Goal: Information Seeking & Learning: Learn about a topic

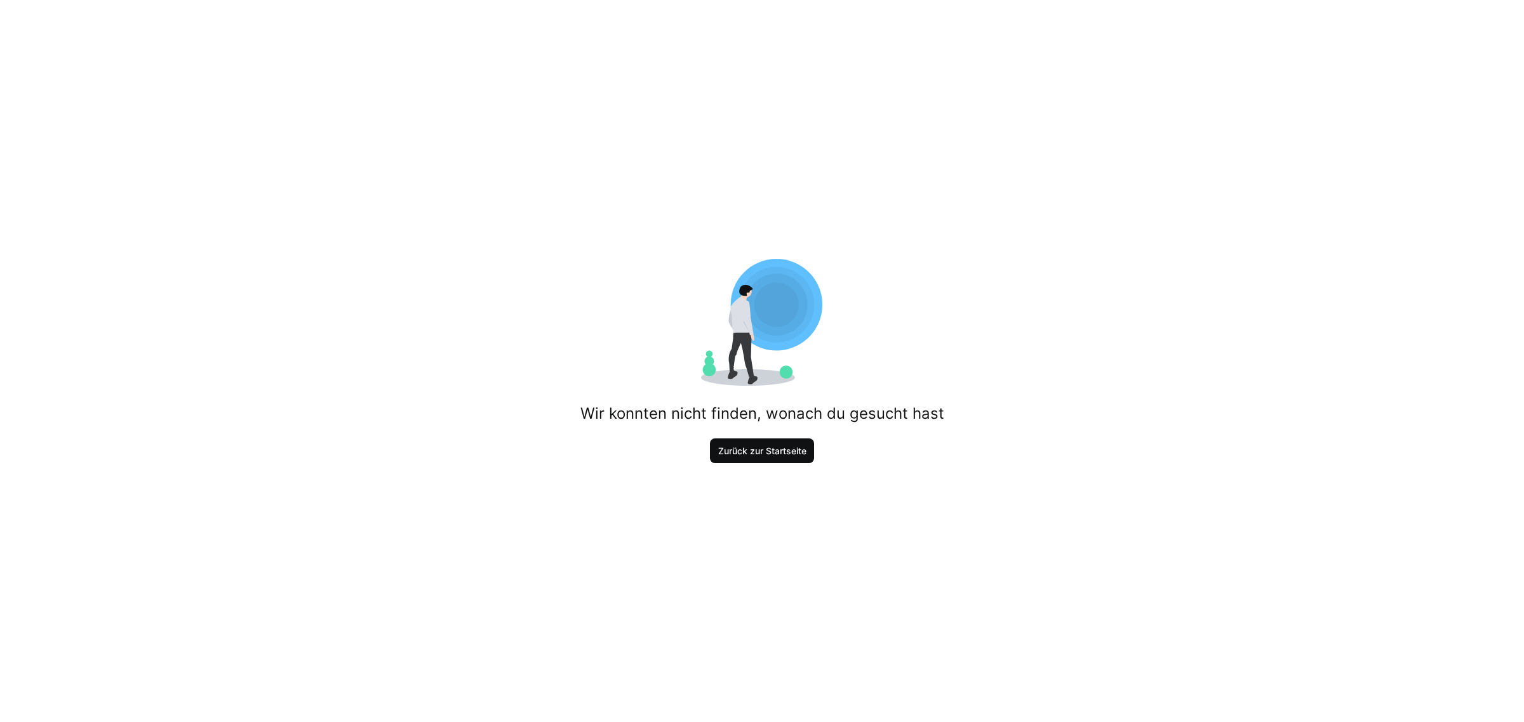
click at [768, 455] on span "Zurück zur Startseite" at bounding box center [762, 451] width 92 height 13
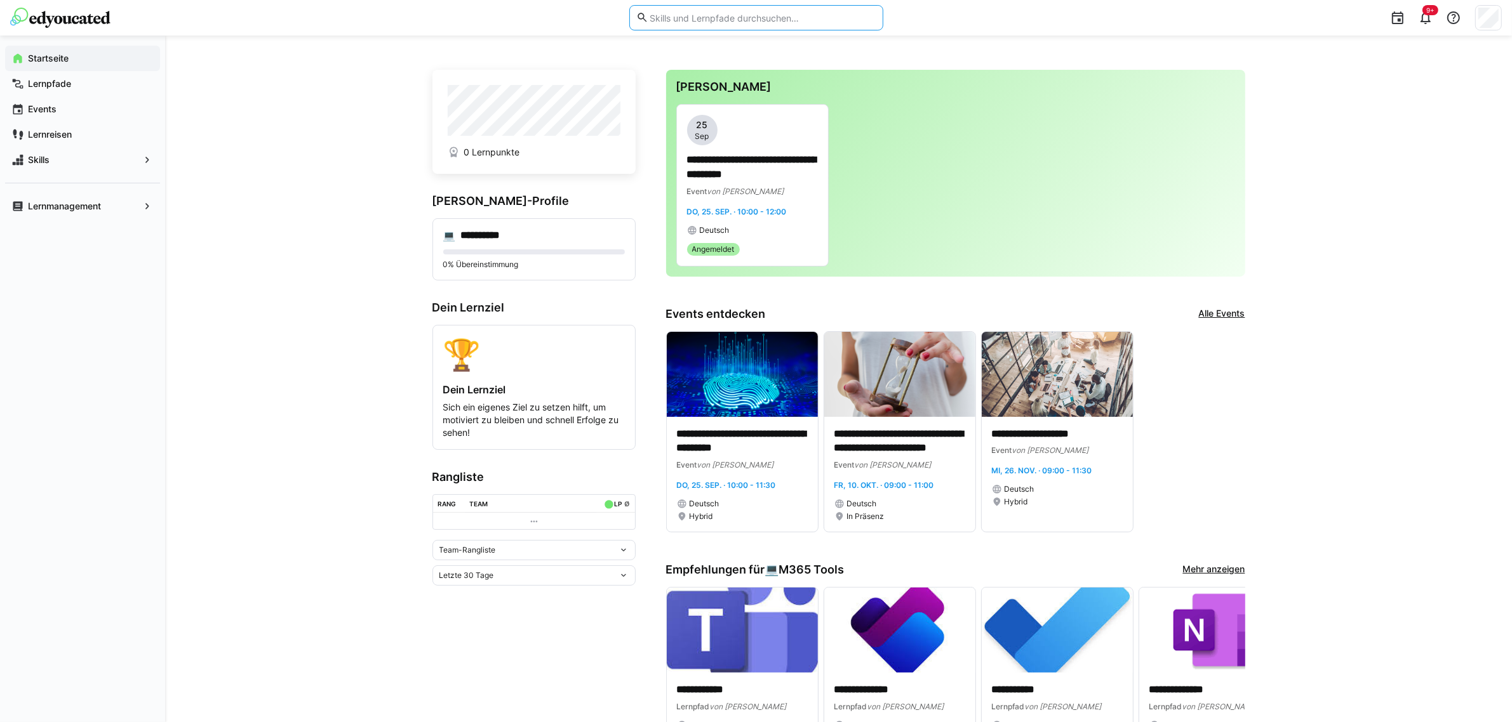
click at [691, 23] on input "text" at bounding box center [761, 17] width 227 height 11
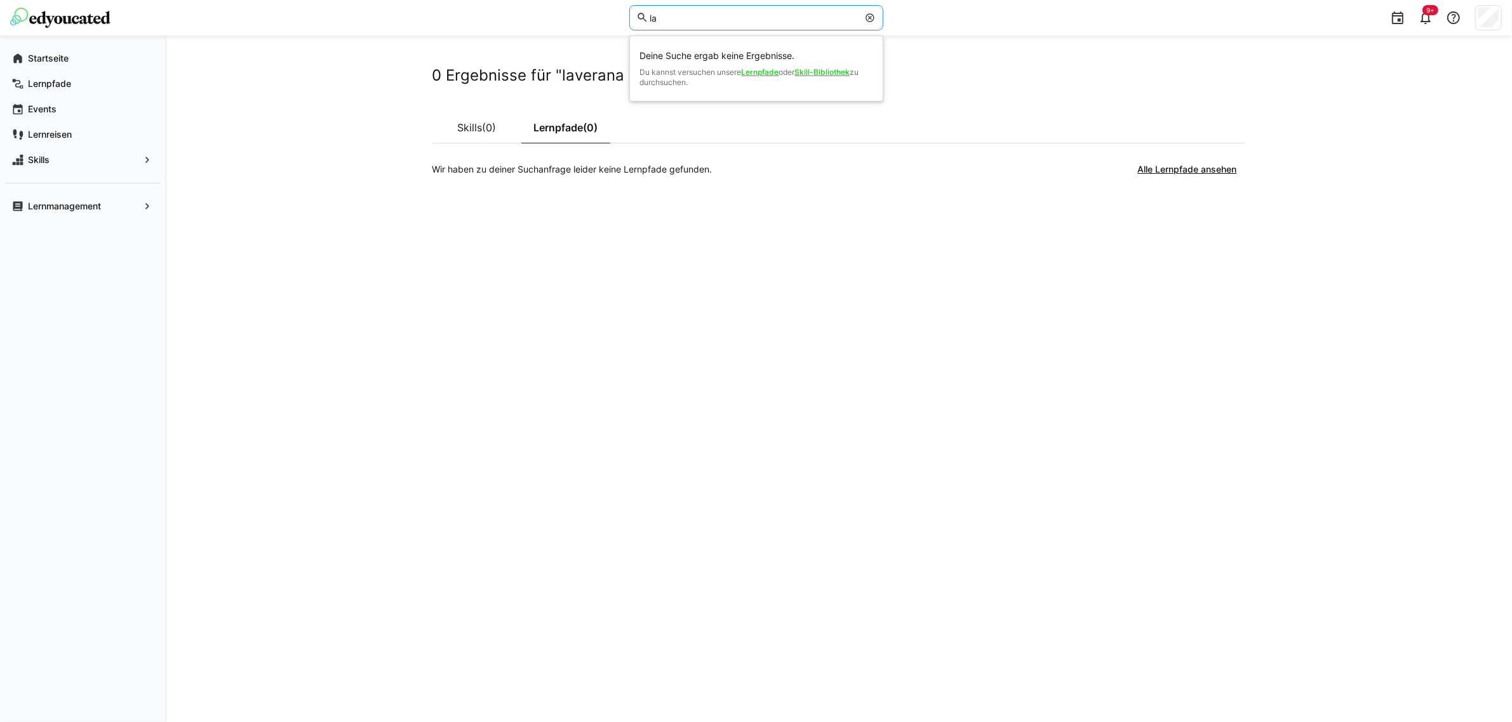
type input "l"
type input "KI"
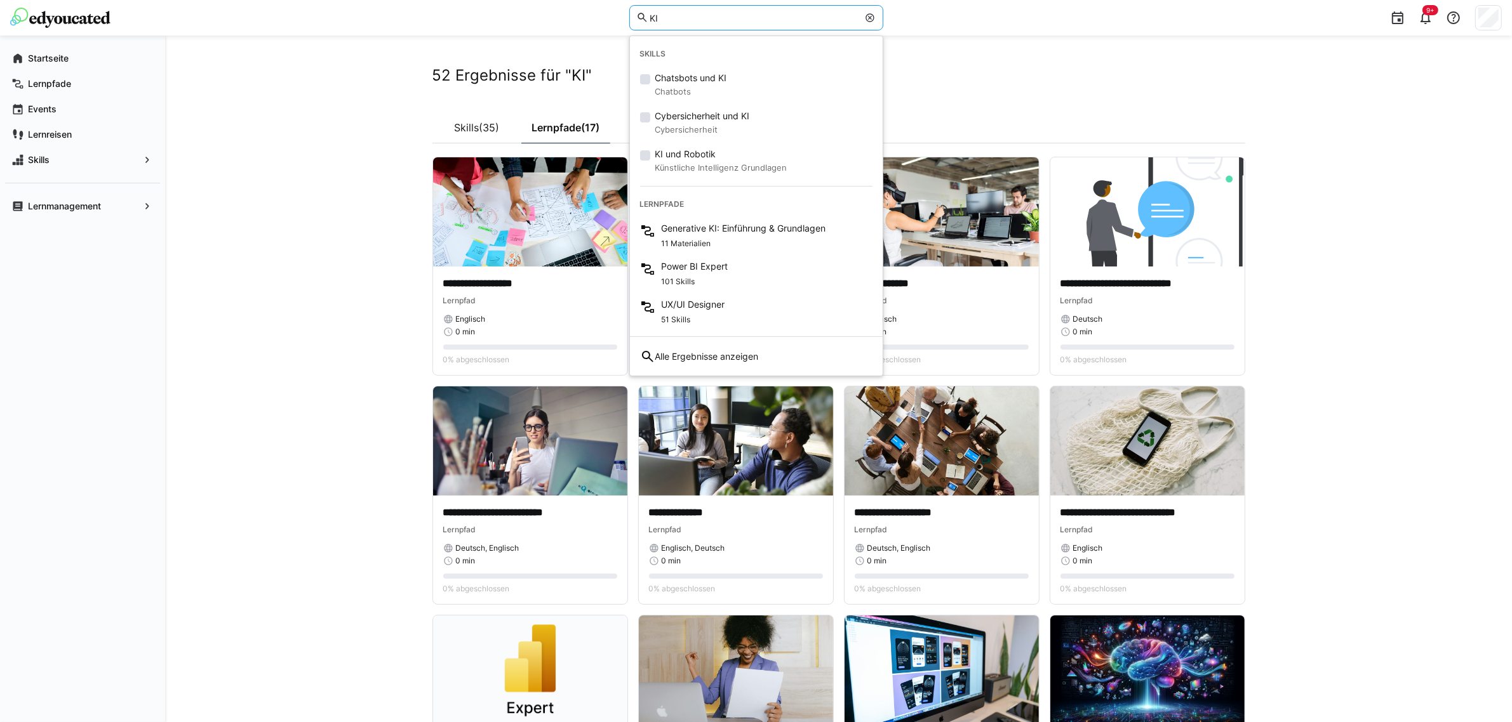
click at [375, 252] on div "**********" at bounding box center [838, 702] width 1347 height 1333
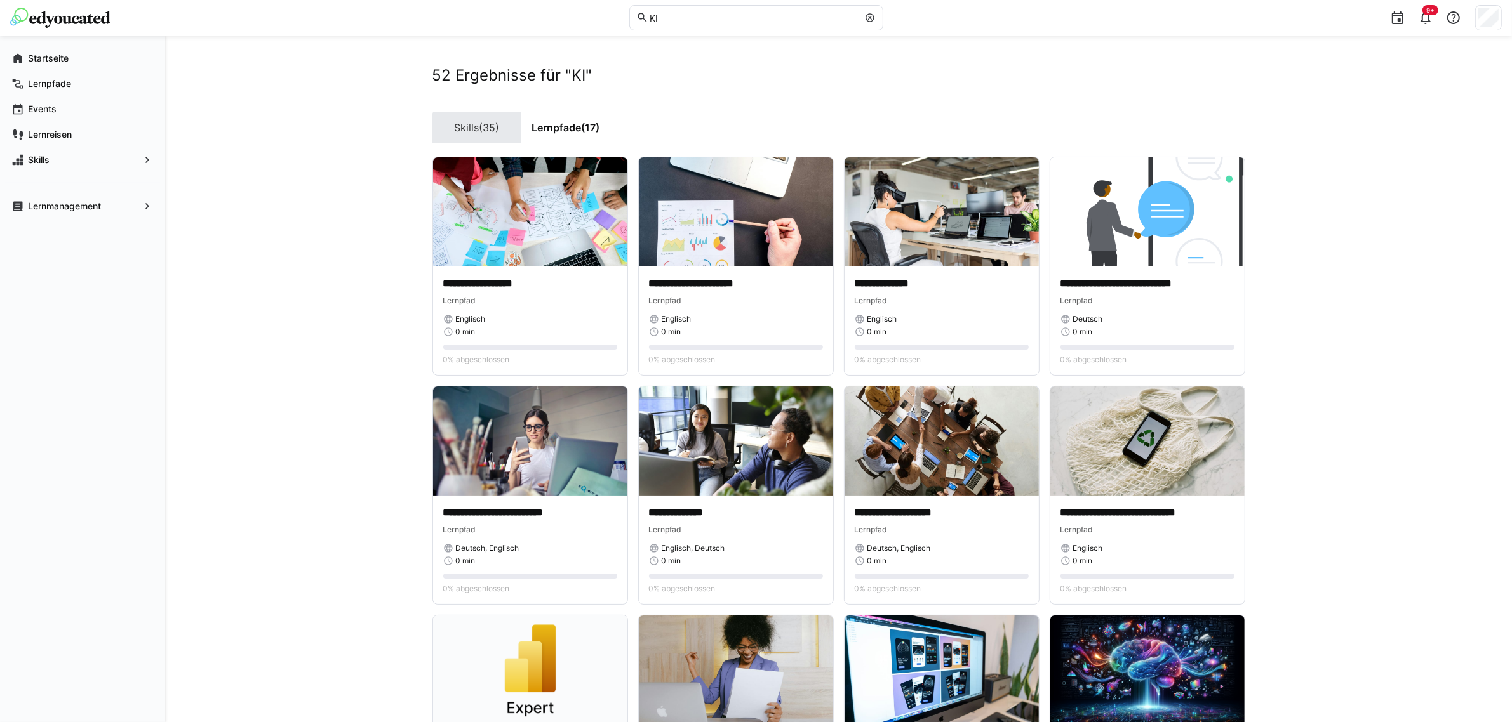
click at [484, 135] on link "Skills (35)" at bounding box center [476, 128] width 89 height 32
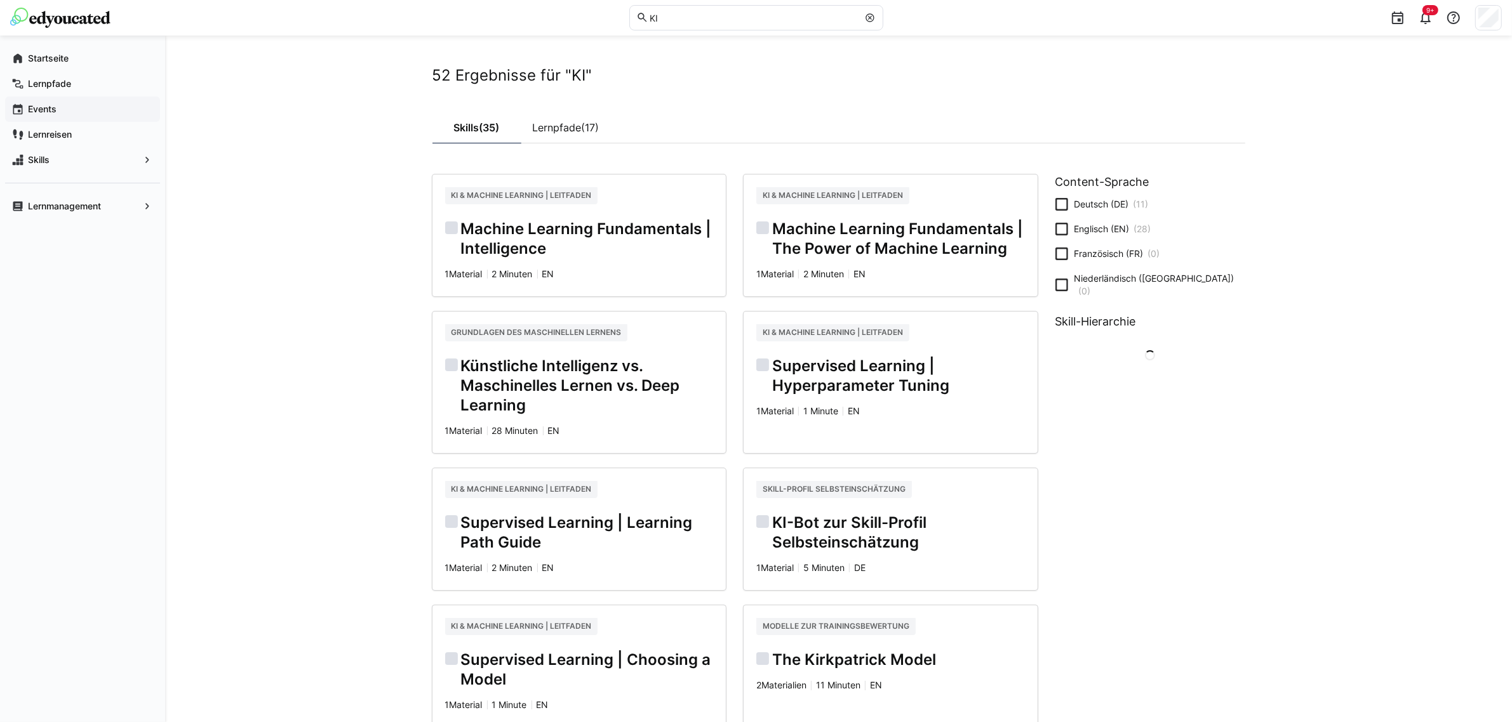
click at [0, 0] on app-navigation-label "Events" at bounding box center [0, 0] width 0 height 0
